Goal: Communication & Community: Answer question/provide support

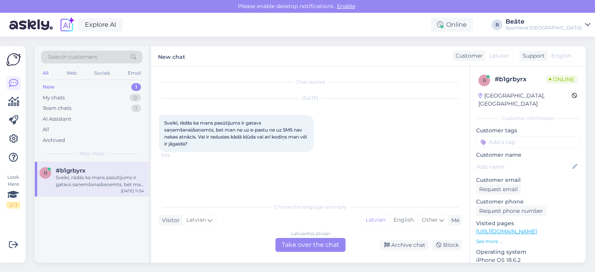
click at [310, 243] on div "Latvian to Latvian Take over the chat" at bounding box center [310, 245] width 70 height 14
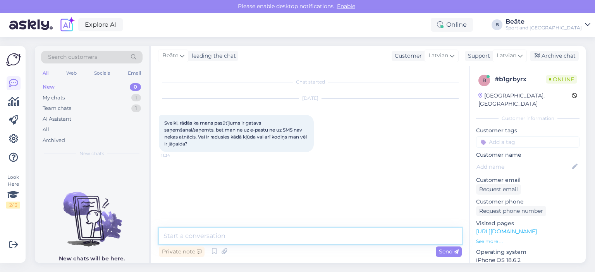
click at [313, 239] on textarea at bounding box center [310, 236] width 303 height 16
type textarea "Sveiki, kāds ir pasūtījuma numurs?"
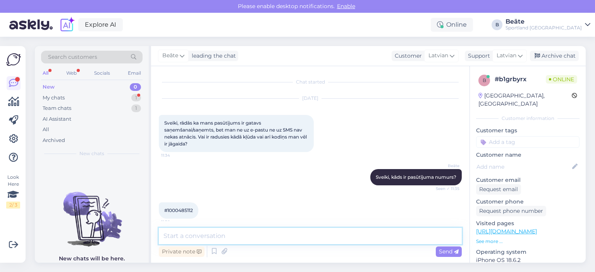
scroll to position [6, 0]
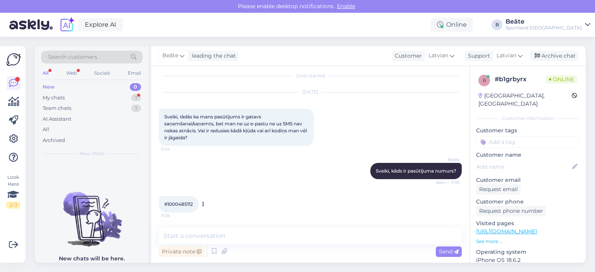
click at [183, 205] on span "#1000485112" at bounding box center [178, 204] width 29 height 6
copy div "1000485112 11:36"
click at [275, 164] on div "[PERSON_NAME], kāds ir pasūtījuma numurs? Seen ✓ 11:35" at bounding box center [310, 171] width 303 height 33
click at [237, 237] on textarea at bounding box center [310, 236] width 303 height 16
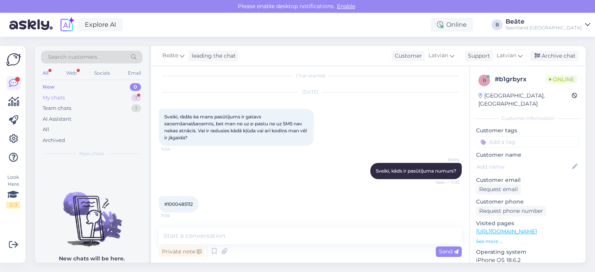
click at [86, 96] on div "My chats 1" at bounding box center [91, 98] width 101 height 11
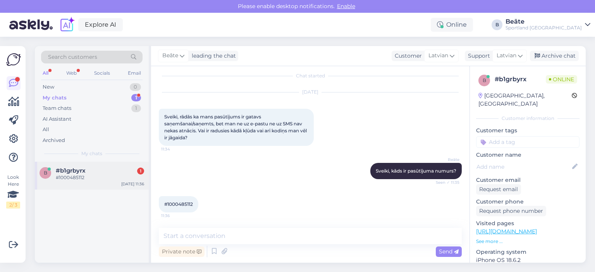
click at [91, 172] on div "#b1grbyrx 1" at bounding box center [100, 170] width 88 height 7
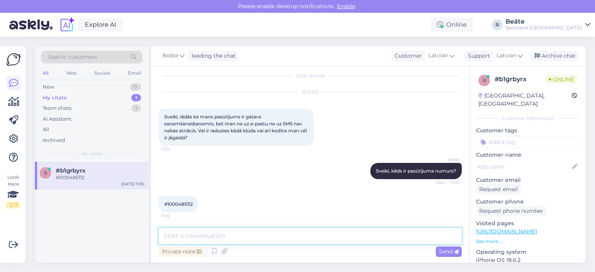
click at [259, 240] on textarea at bounding box center [310, 236] width 303 height 16
paste textarea "vadoties pēc sistēmā norādītās informācijas, redzam, ka Jums par šo pasūtījumu …"
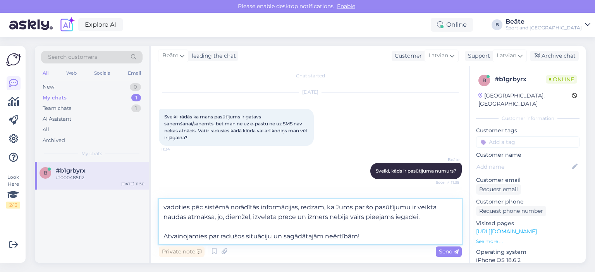
type textarea "vadoties pēc sistēmā norādītās informācijas, redzam, ka Jums par šo pasūtījumu …"
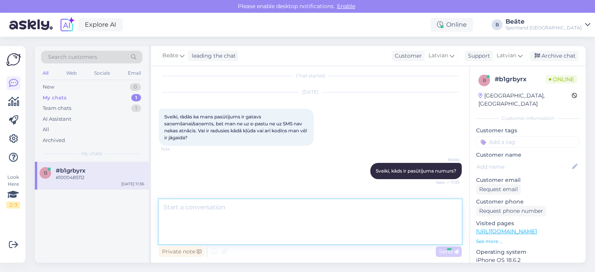
scroll to position [81, 0]
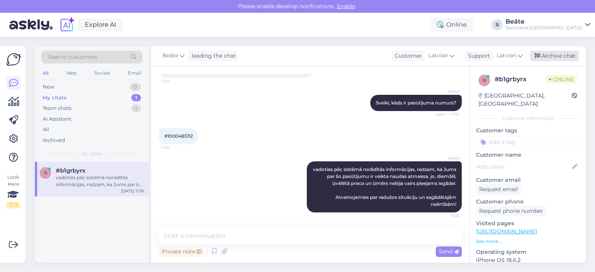
click at [562, 54] on div "Archive chat" at bounding box center [554, 56] width 49 height 10
